Goal: Transaction & Acquisition: Obtain resource

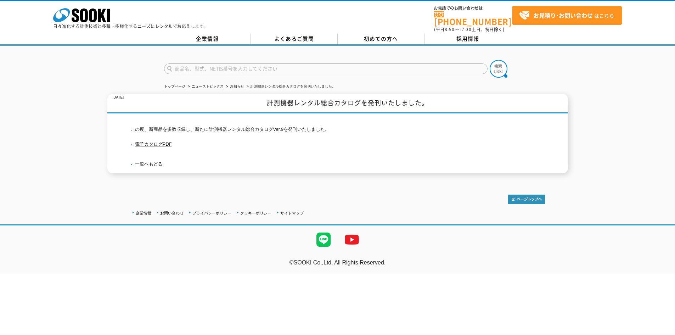
click at [204, 66] on input "text" at bounding box center [325, 68] width 323 height 11
type input "ケ"
type input "警戒[PERSON_NAME]監視"
click at [490, 60] on button at bounding box center [499, 69] width 18 height 18
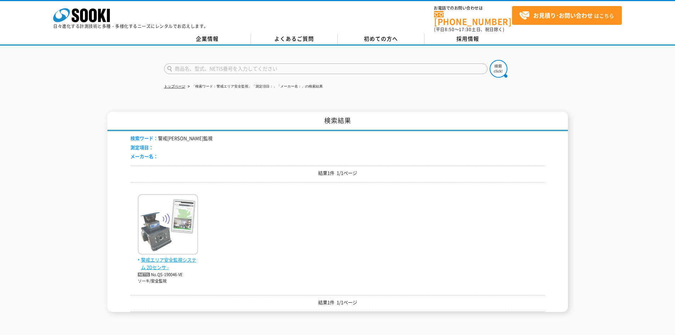
click at [158, 251] on img at bounding box center [168, 225] width 60 height 62
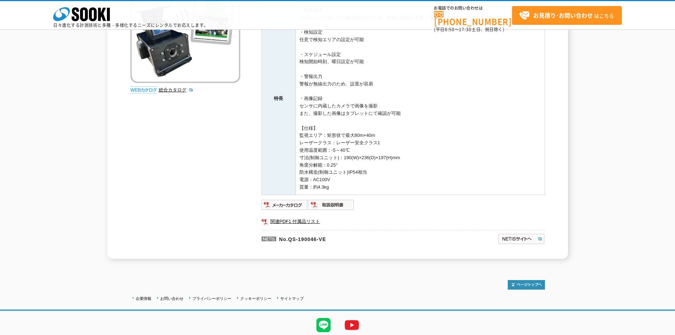
scroll to position [142, 0]
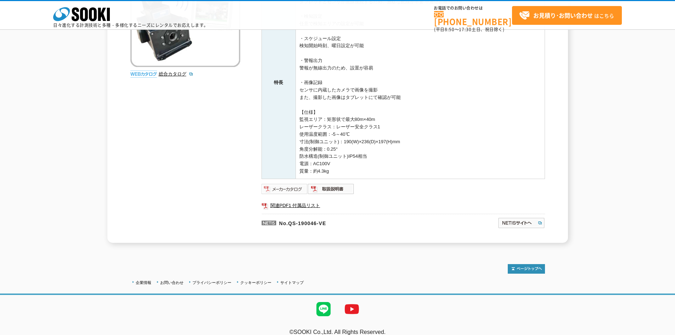
click at [286, 190] on img at bounding box center [284, 188] width 46 height 11
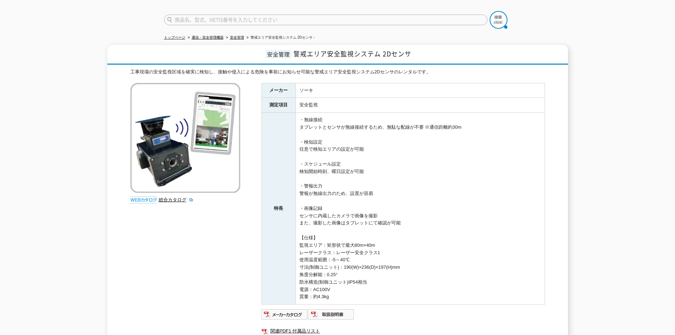
scroll to position [0, 0]
